Goal: Task Accomplishment & Management: Use online tool/utility

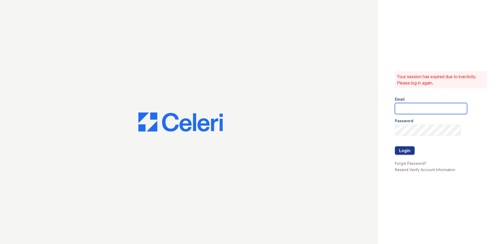
type input "cacosta@trinity-pm.com"
click at [399, 146] on div at bounding box center [431, 141] width 72 height 11
drag, startPoint x: 402, startPoint y: 153, endPoint x: 403, endPoint y: 151, distance: 2.8
click at [403, 152] on button "Login" at bounding box center [405, 150] width 20 height 8
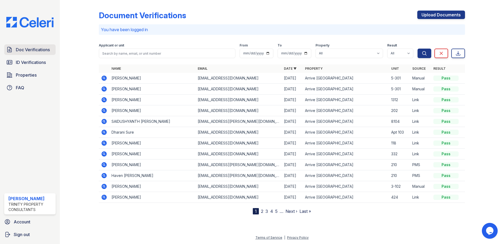
click at [49, 53] on span "Doc Verifications" at bounding box center [33, 49] width 34 height 6
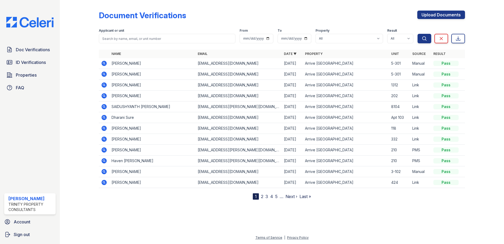
click at [89, 92] on div at bounding box center [83, 100] width 31 height 197
click at [37, 47] on span "Doc Verifications" at bounding box center [33, 49] width 34 height 6
click at [36, 51] on span "Doc Verifications" at bounding box center [33, 49] width 34 height 6
click at [36, 52] on span "Doc Verifications" at bounding box center [33, 49] width 34 height 6
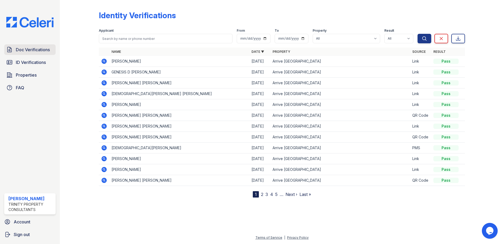
click at [34, 51] on span "Doc Verifications" at bounding box center [33, 49] width 34 height 6
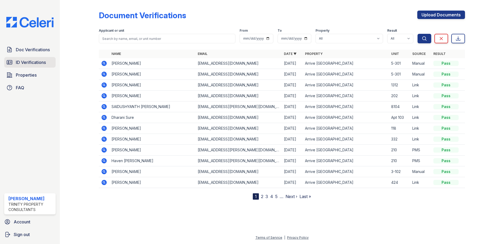
click at [23, 62] on span "ID Verifications" at bounding box center [31, 62] width 30 height 6
